Goal: Transaction & Acquisition: Purchase product/service

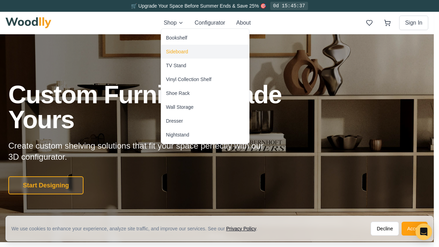
click at [176, 50] on div "Sideboard" at bounding box center [177, 51] width 22 height 7
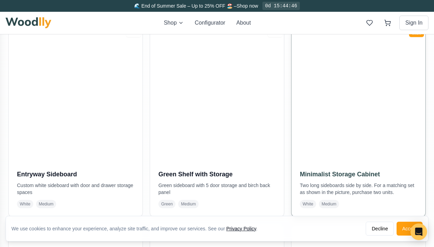
scroll to position [657, 0]
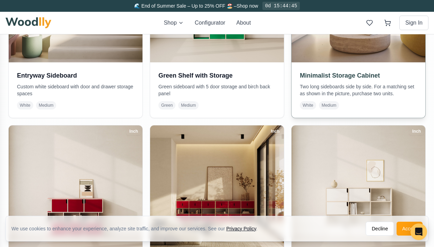
click at [352, 62] on div "Minimalist Storage Cabinet Two long sideboards side by side. For a matching set…" at bounding box center [359, 89] width 134 height 55
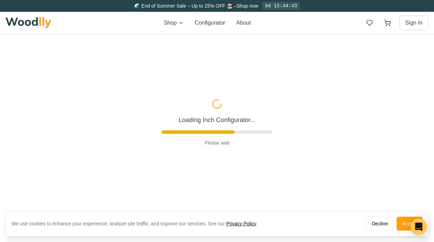
scroll to position [197, 0]
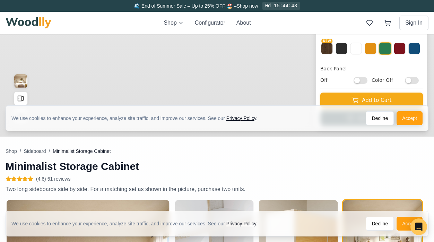
type input "72"
type input "2"
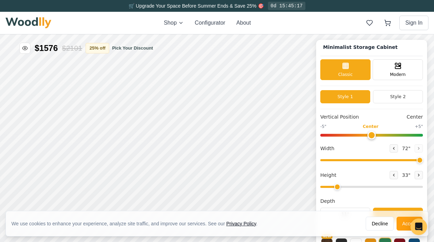
scroll to position [2, 0]
click at [401, 222] on button "Accept" at bounding box center [410, 224] width 26 height 14
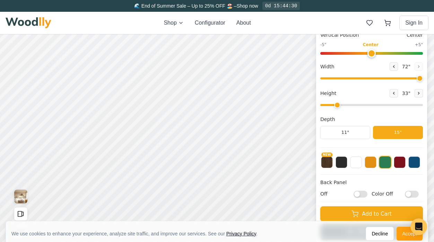
scroll to position [84, 0]
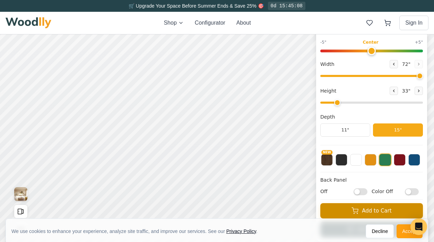
click at [379, 210] on button "Add to Cart" at bounding box center [371, 210] width 103 height 15
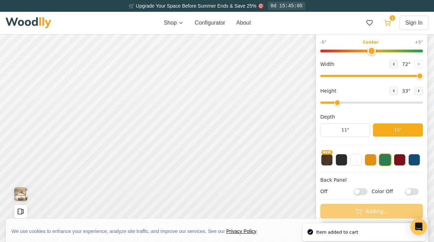
click at [384, 19] on icon at bounding box center [387, 22] width 7 height 7
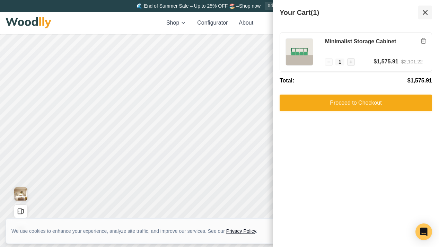
click at [424, 10] on icon at bounding box center [425, 12] width 8 height 8
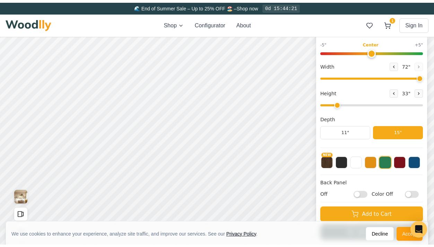
scroll to position [0, 0]
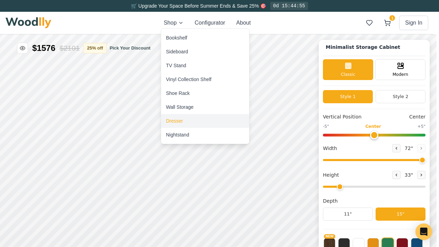
click at [185, 119] on div "Dresser" at bounding box center [205, 121] width 88 height 14
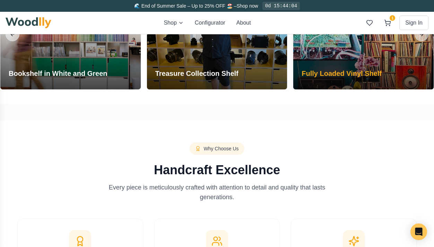
scroll to position [750, 0]
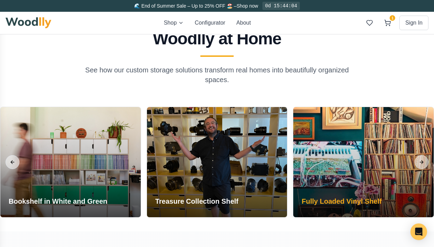
click at [350, 151] on div at bounding box center [363, 162] width 140 height 110
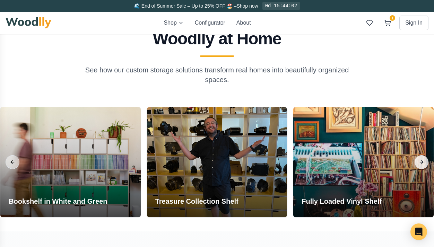
click at [421, 166] on button "Next slide" at bounding box center [422, 162] width 14 height 14
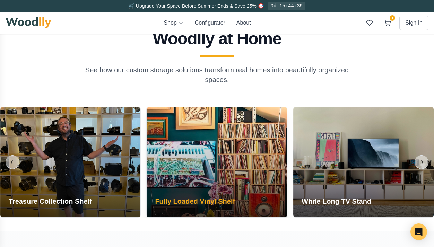
click at [234, 143] on div at bounding box center [217, 162] width 140 height 110
click at [200, 198] on h3 "Fully Loaded Vinyl Shelf" at bounding box center [195, 202] width 80 height 10
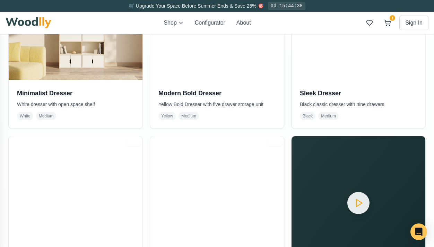
scroll to position [0, 0]
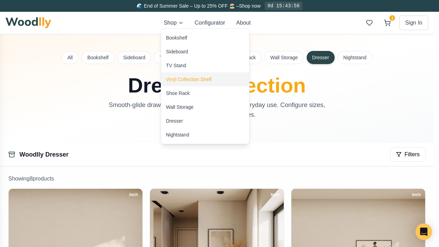
click at [198, 79] on div "Vinyl Collection Shelf" at bounding box center [188, 79] width 45 height 7
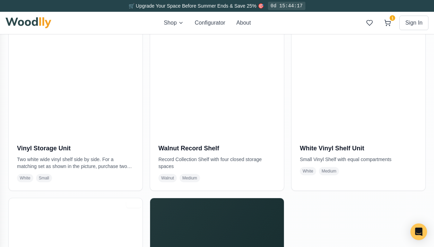
scroll to position [970, 0]
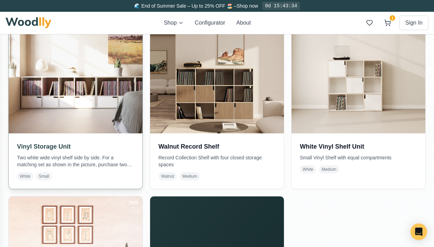
click at [78, 133] on img at bounding box center [75, 66] width 140 height 140
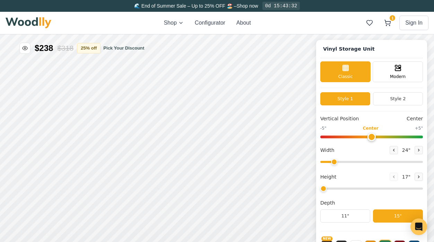
type input "72"
type input "2"
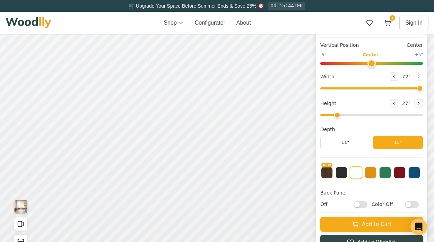
scroll to position [3, 0]
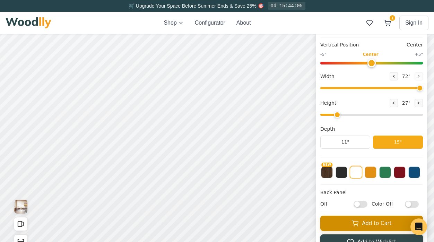
click at [379, 228] on button "Add to Cart" at bounding box center [371, 223] width 103 height 15
click at [356, 225] on button "Add to Cart" at bounding box center [371, 223] width 103 height 15
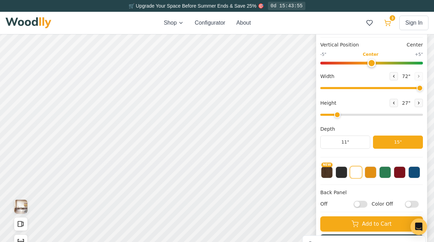
click at [389, 21] on icon at bounding box center [388, 22] width 6 height 4
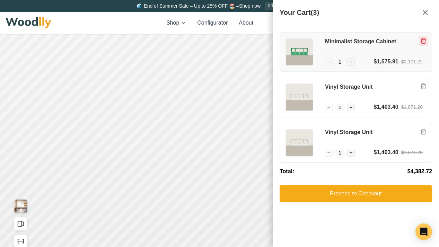
click at [420, 41] on button "Remove item" at bounding box center [424, 41] width 10 height 10
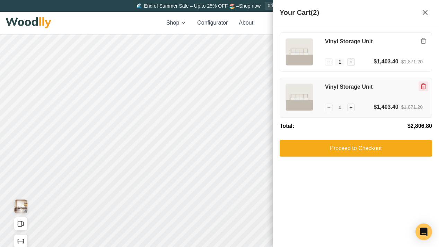
click at [421, 43] on icon "Remove item" at bounding box center [424, 41] width 6 height 6
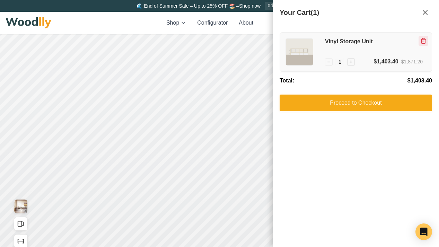
click at [421, 43] on icon "Remove item" at bounding box center [424, 41] width 6 height 6
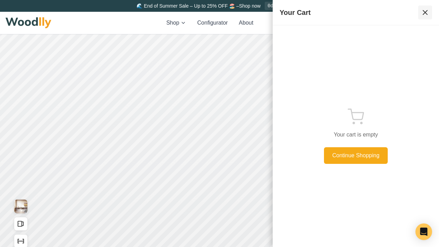
click at [427, 16] on icon at bounding box center [425, 12] width 8 height 8
